Goal: Task Accomplishment & Management: Manage account settings

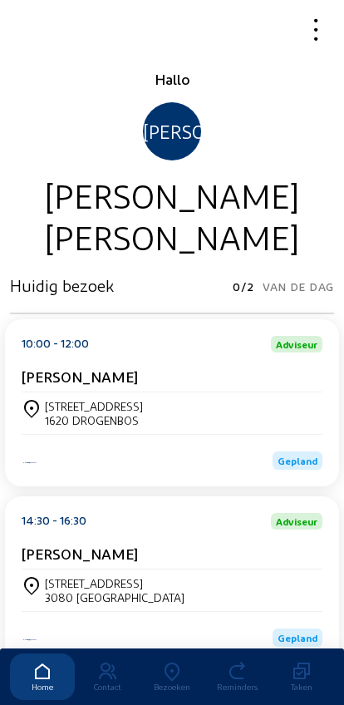
click at [75, 413] on div "[STREET_ADDRESS]" at bounding box center [94, 406] width 98 height 14
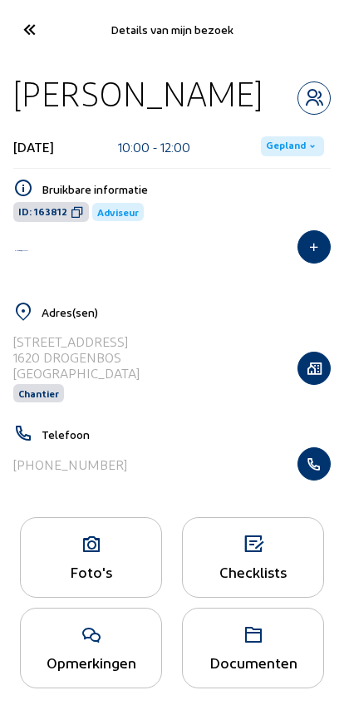
click at [338, 458] on div "Telefoon +32475268655" at bounding box center [172, 459] width 338 height 70
click at [307, 463] on icon "button" at bounding box center [315, 464] width 32 height 17
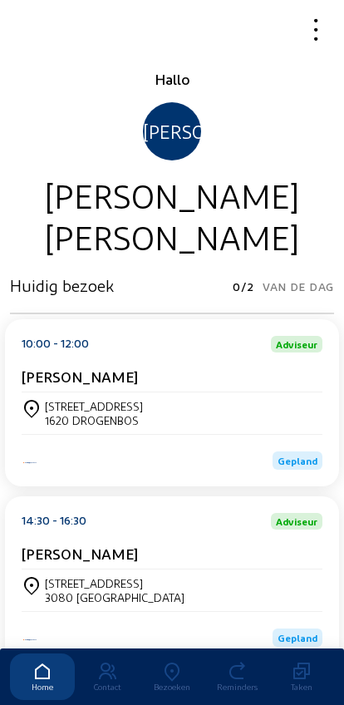
click at [165, 662] on icon at bounding box center [172, 672] width 65 height 20
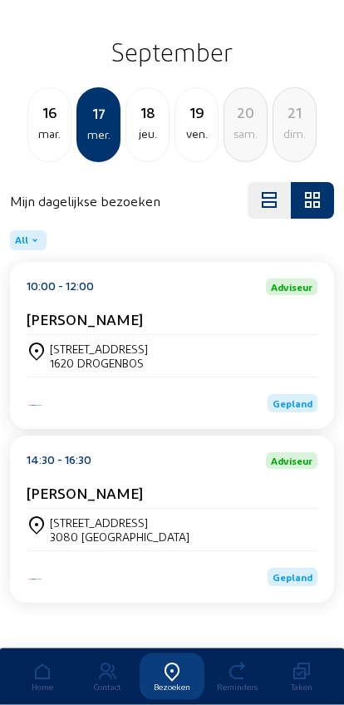
scroll to position [27, 0]
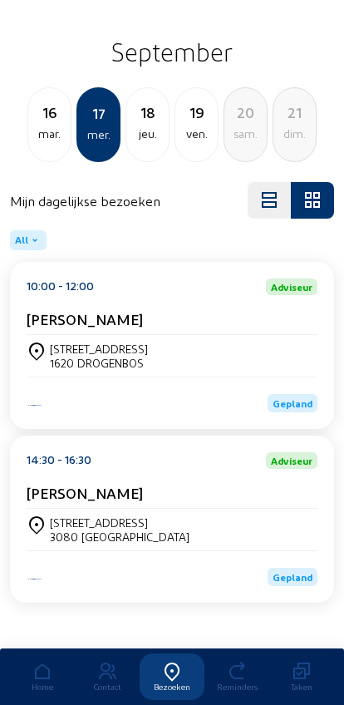
click at [212, 355] on div "[STREET_ADDRESS]" at bounding box center [172, 356] width 291 height 28
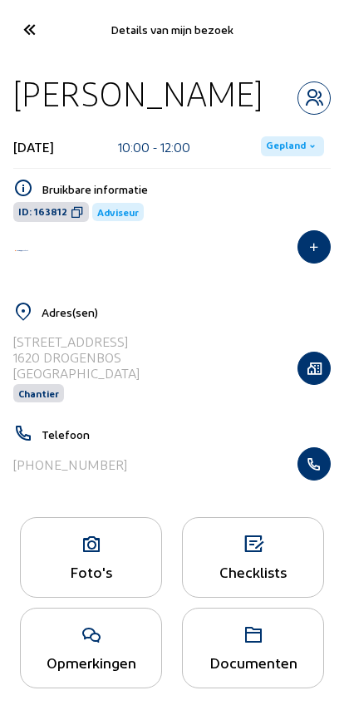
click at [116, 581] on div "Foto's" at bounding box center [91, 571] width 141 height 17
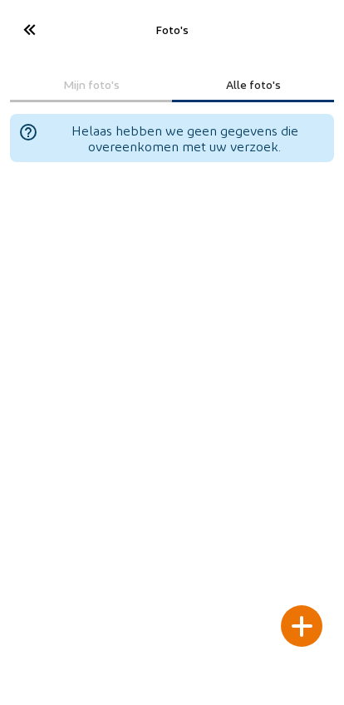
click at [307, 607] on div at bounding box center [302, 627] width 42 height 42
click at [299, 606] on div at bounding box center [302, 627] width 42 height 42
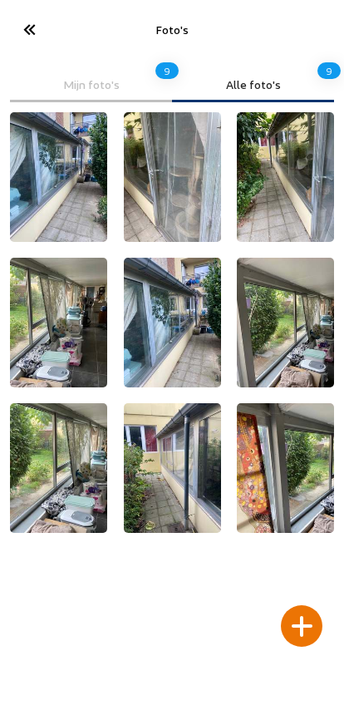
click at [36, 36] on icon at bounding box center [28, 29] width 27 height 29
